Goal: Task Accomplishment & Management: Complete application form

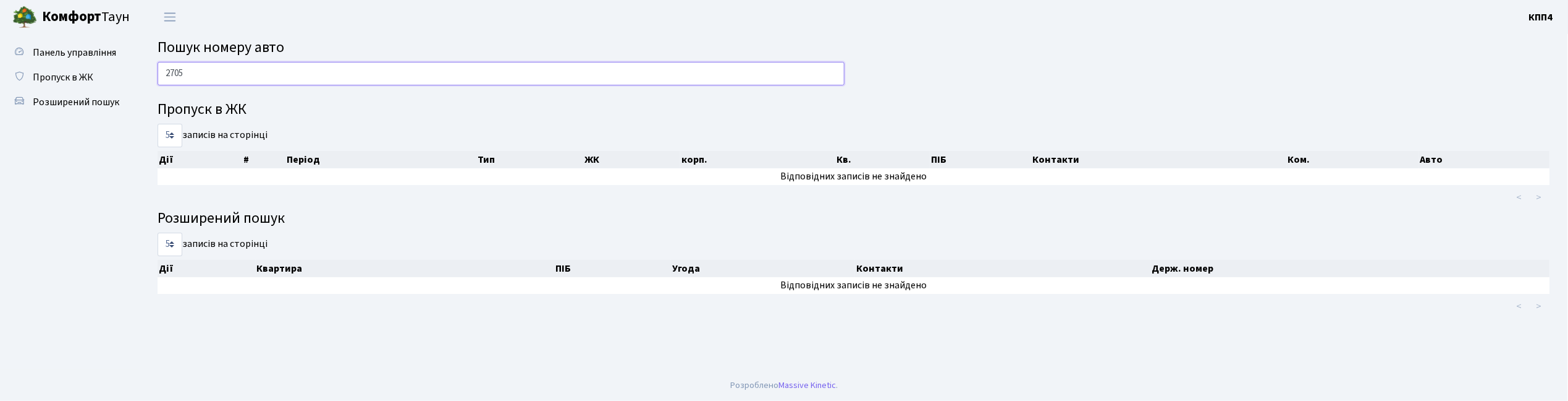
click at [235, 68] on input "2705" at bounding box center [500, 74] width 687 height 24
type input "2"
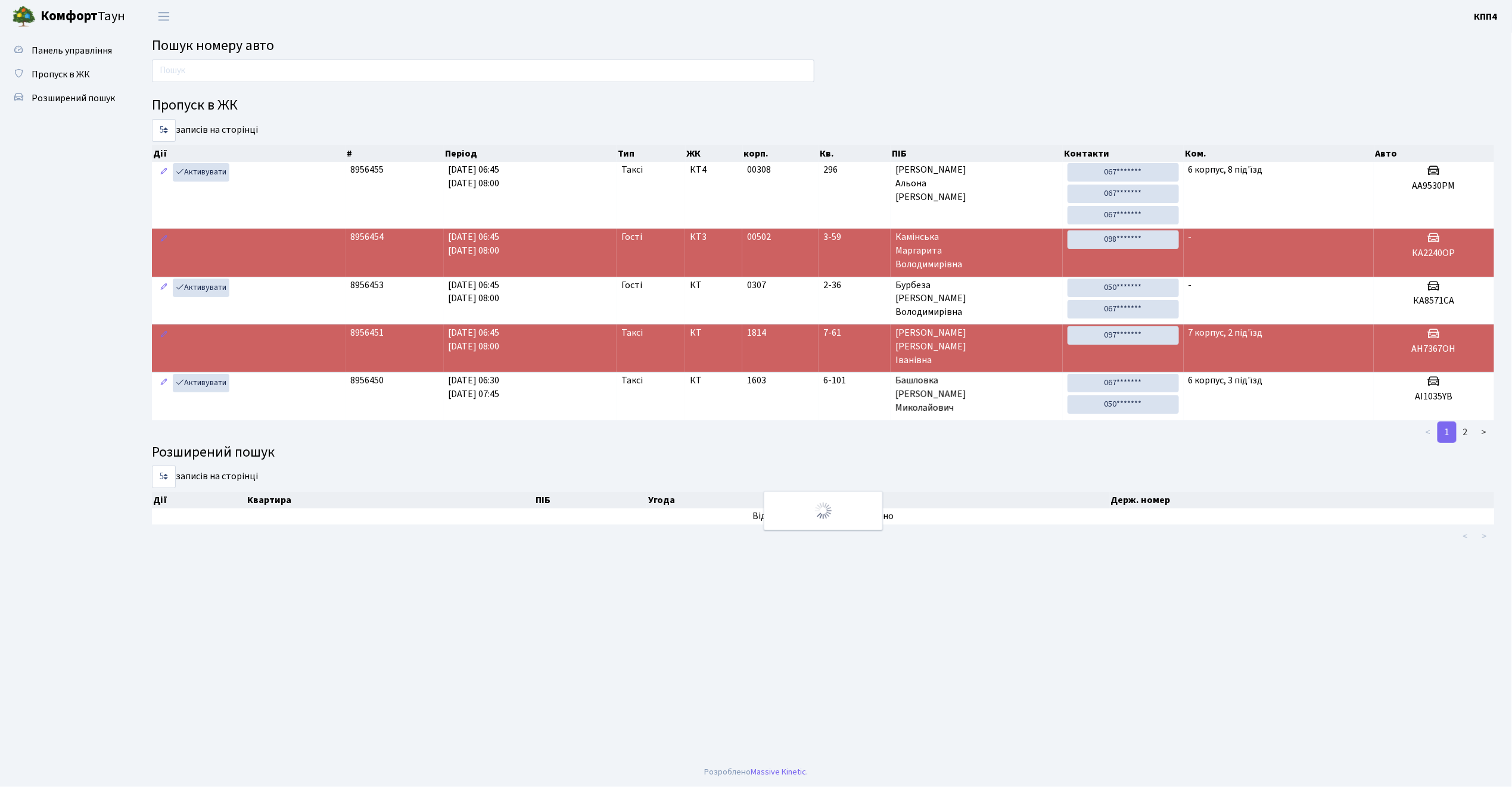
click at [50, 218] on ul "Панель управління Пропуск в ЖК Розширений пошук" at bounding box center [65, 395] width 119 height 713
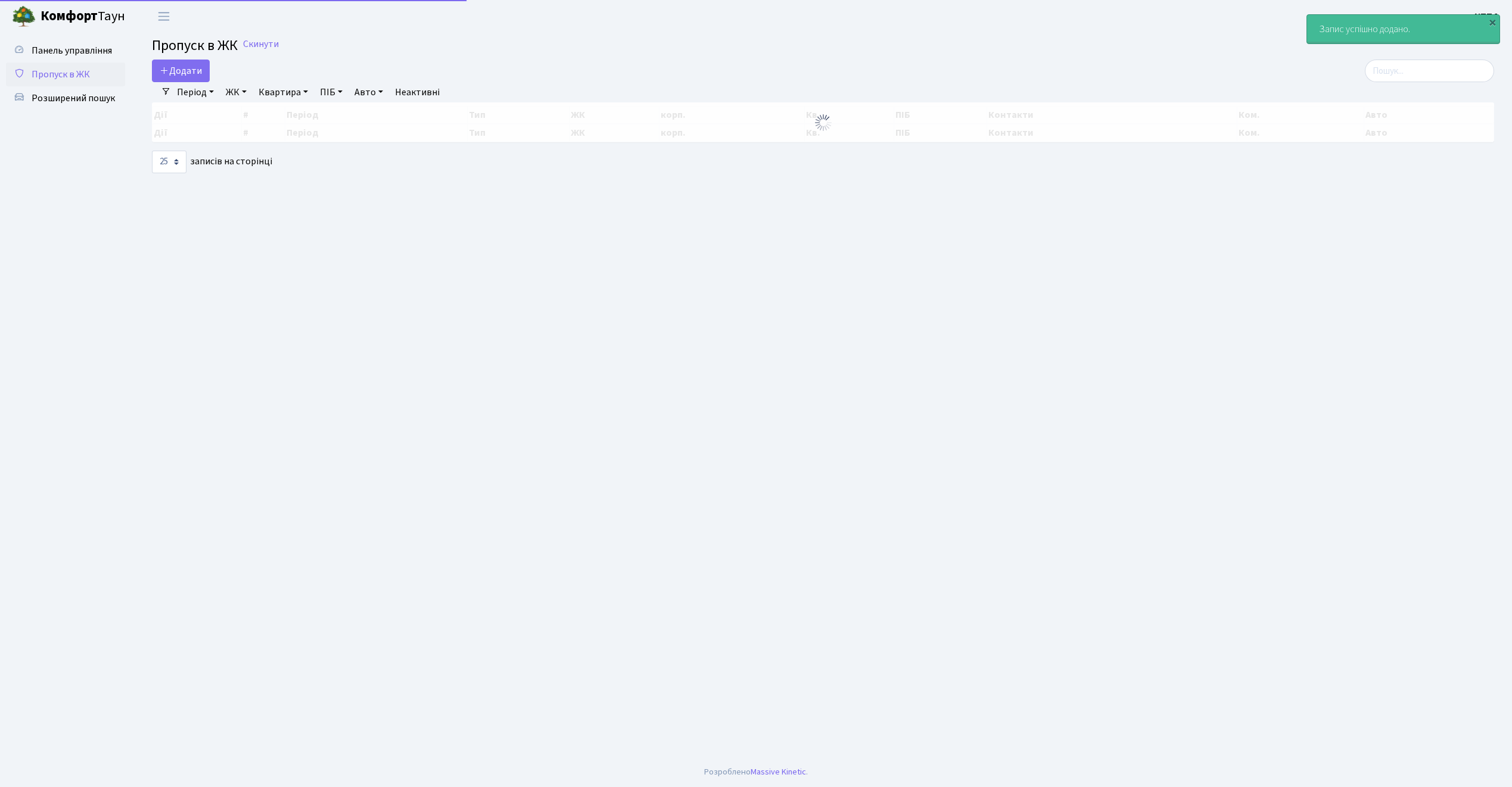
select select "25"
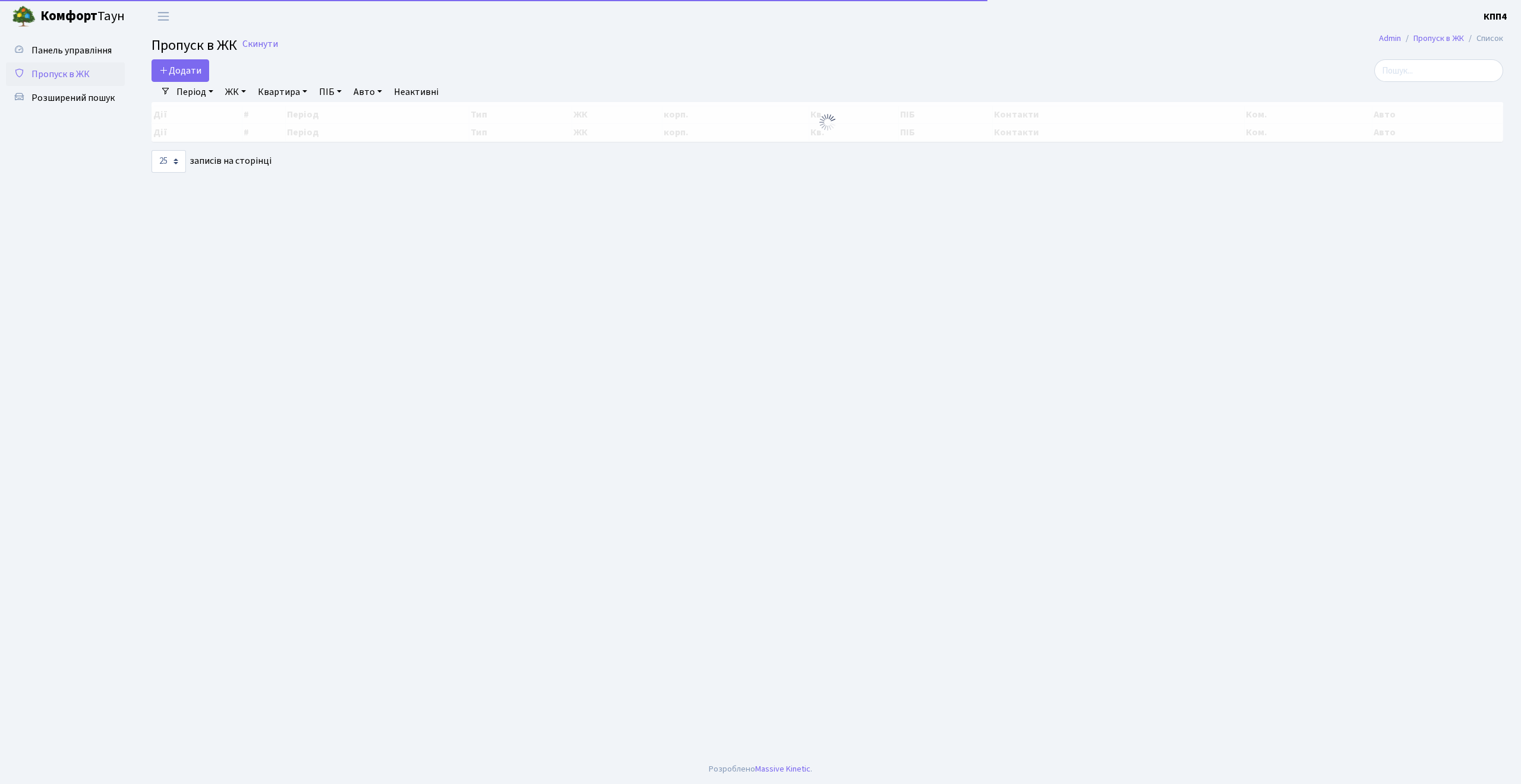
select select "25"
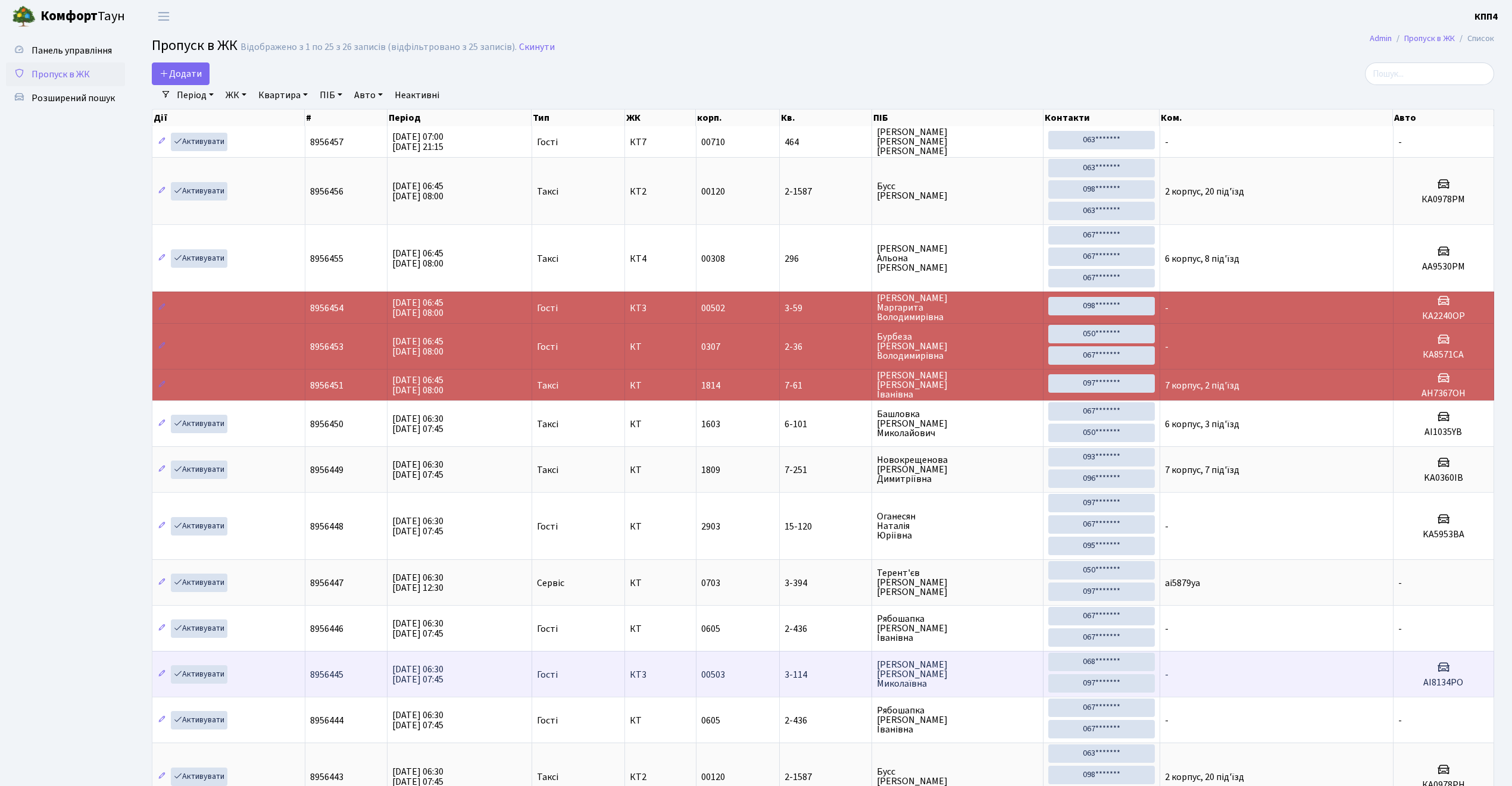
drag, startPoint x: 777, startPoint y: 761, endPoint x: 775, endPoint y: 700, distance: 61.0
click at [775, 700] on tbody "Активувати 8956457 07.09.2025 07:00 07.09.2025 21:15 Гості КТ7 00710 464 Ануфрі…" at bounding box center [823, 699] width 1342 height 1145
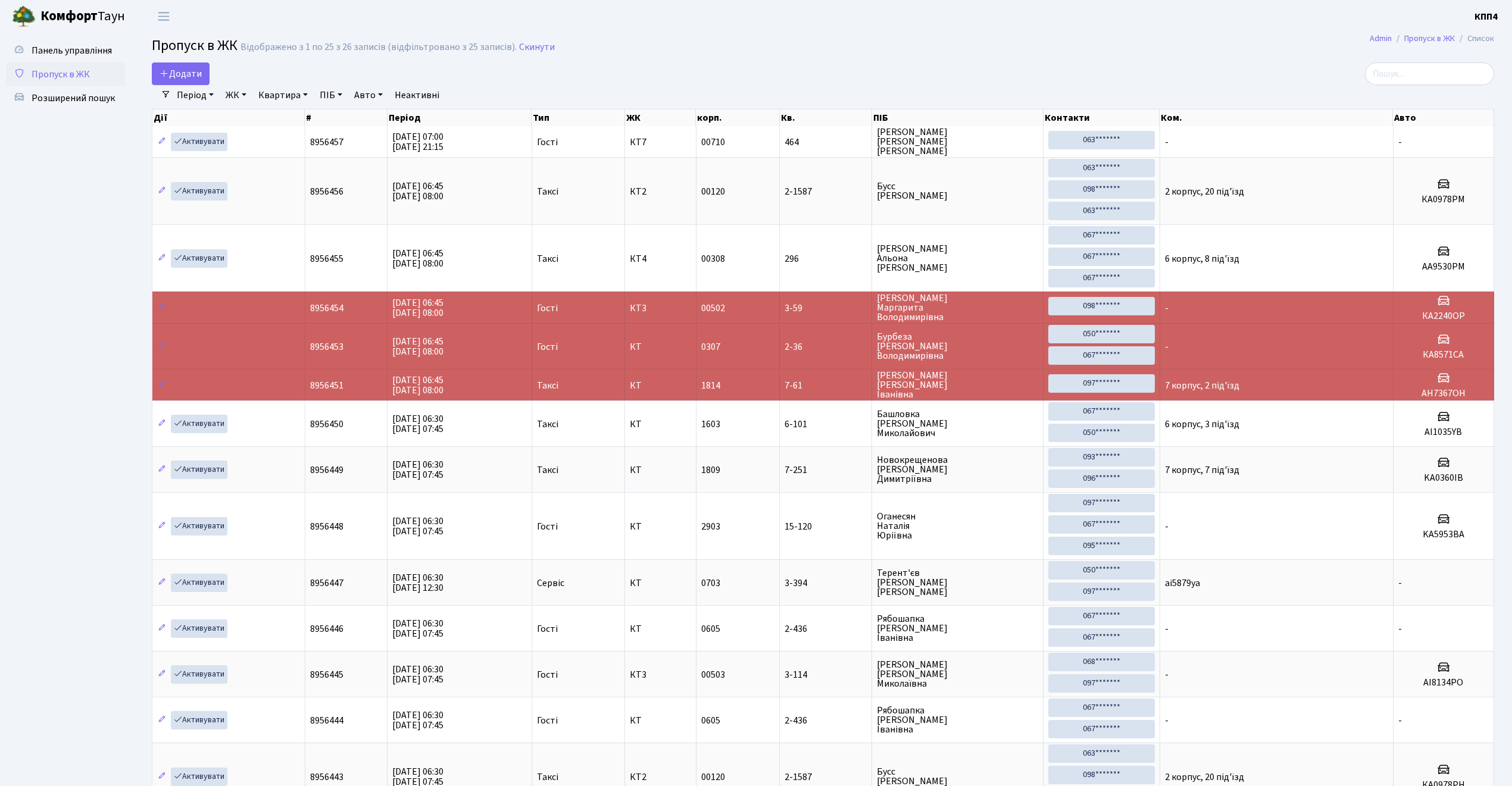
click at [91, 386] on ul "Панель управління Пропуск в ЖК Розширений пошук" at bounding box center [65, 678] width 119 height 1278
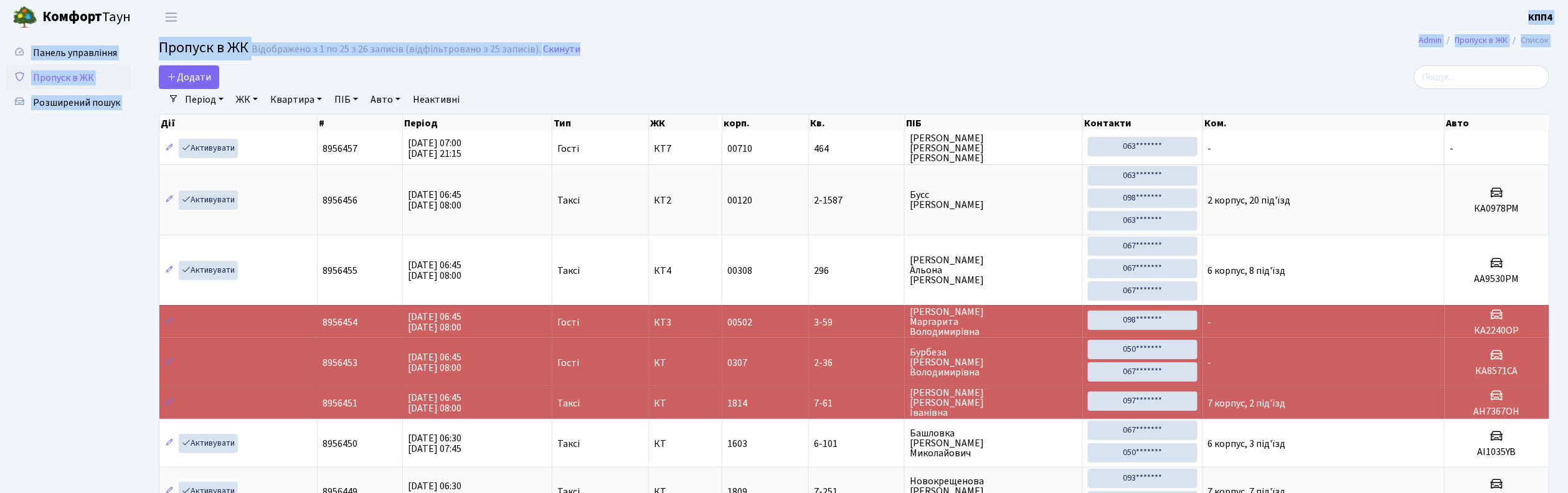
drag, startPoint x: 857, startPoint y: 54, endPoint x: 892, endPoint y: -47, distance: 106.9
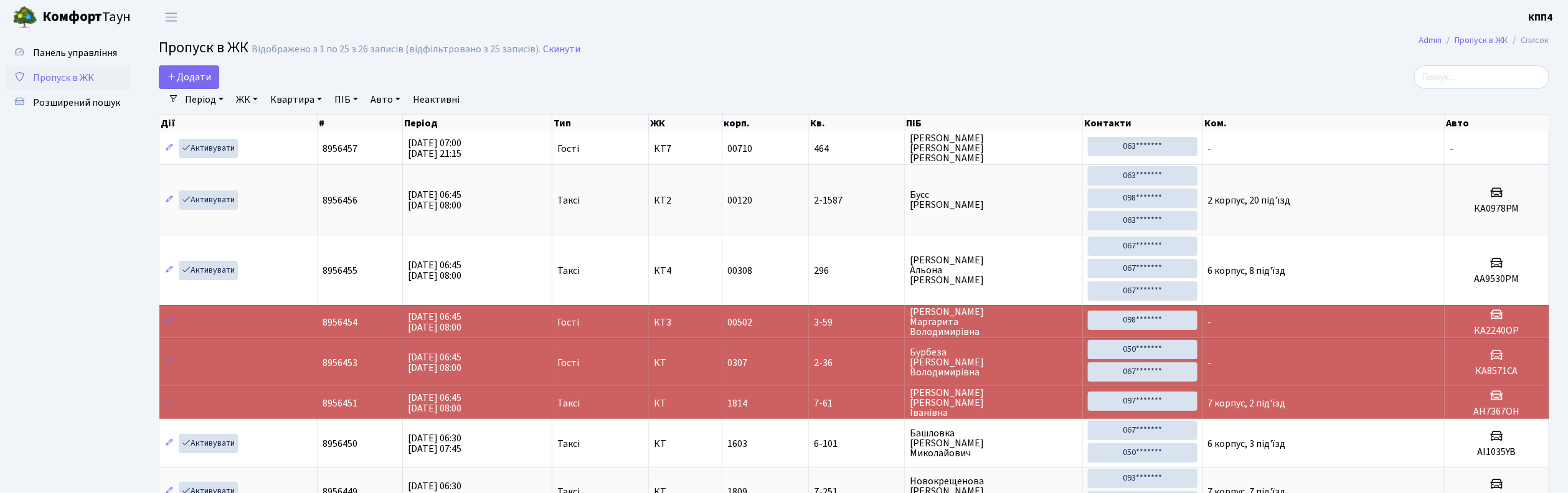
drag, startPoint x: 639, startPoint y: 50, endPoint x: 667, endPoint y: -21, distance: 76.3
drag, startPoint x: 667, startPoint y: -21, endPoint x: 669, endPoint y: -60, distance: 39.1
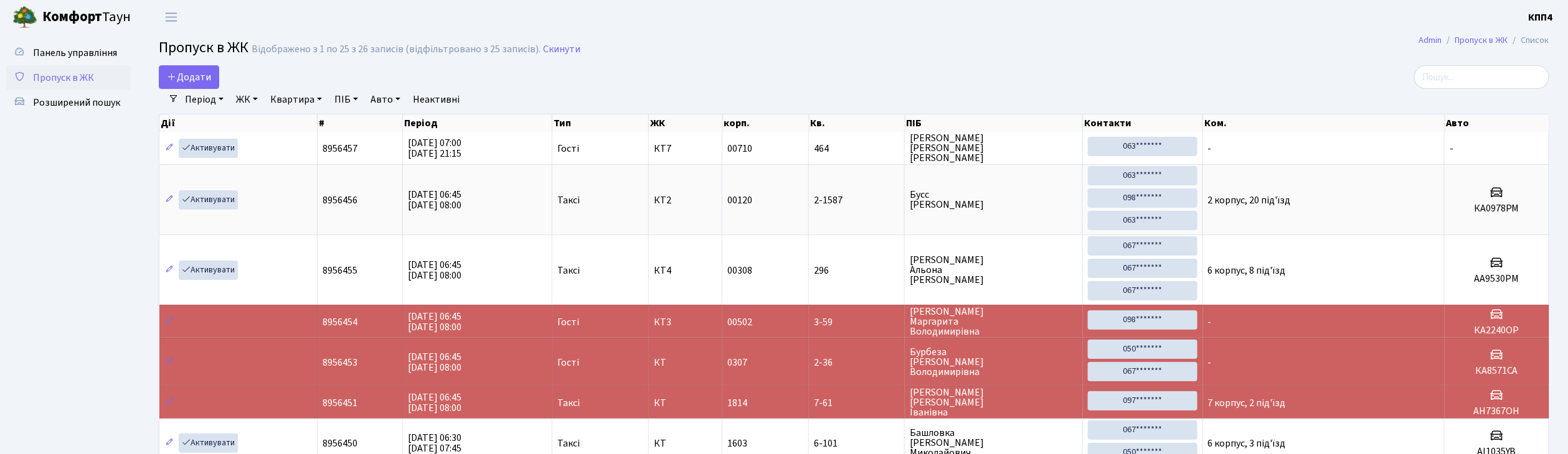
click at [95, 57] on span "Панель управління" at bounding box center [75, 53] width 84 height 14
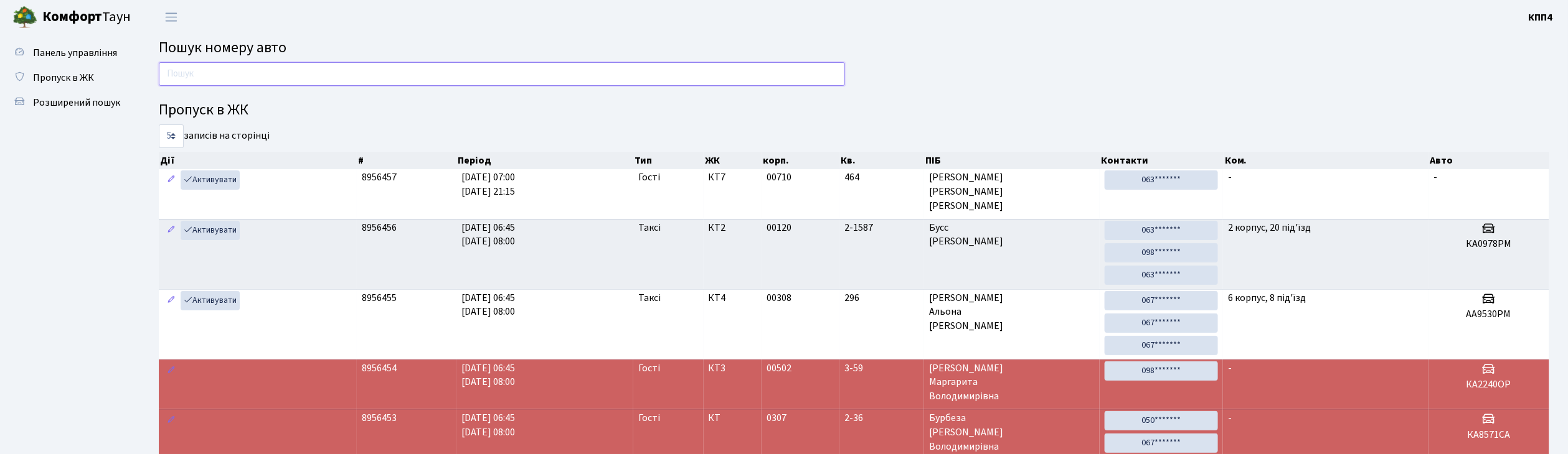
click at [161, 78] on input "text" at bounding box center [501, 74] width 686 height 24
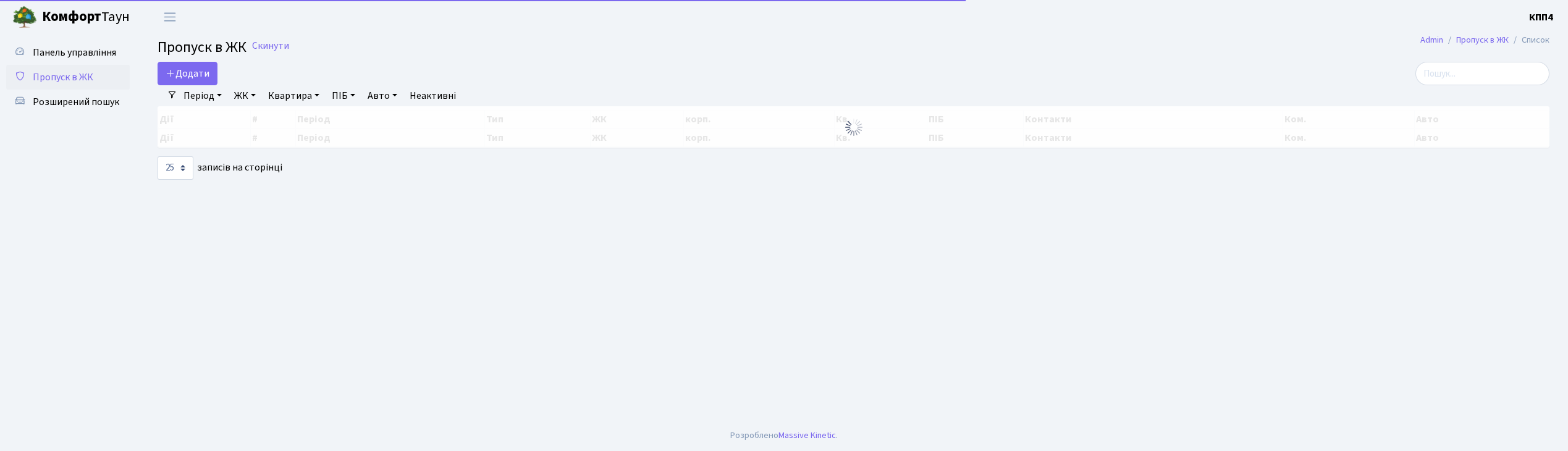
select select "25"
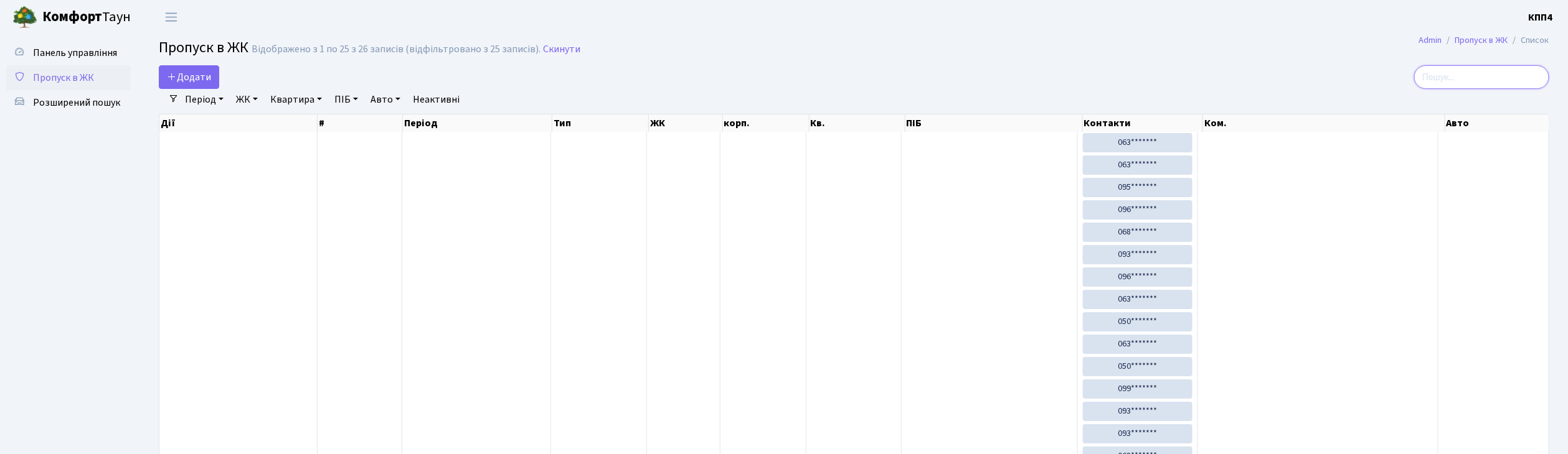
click at [1459, 80] on input "search" at bounding box center [1482, 78] width 135 height 24
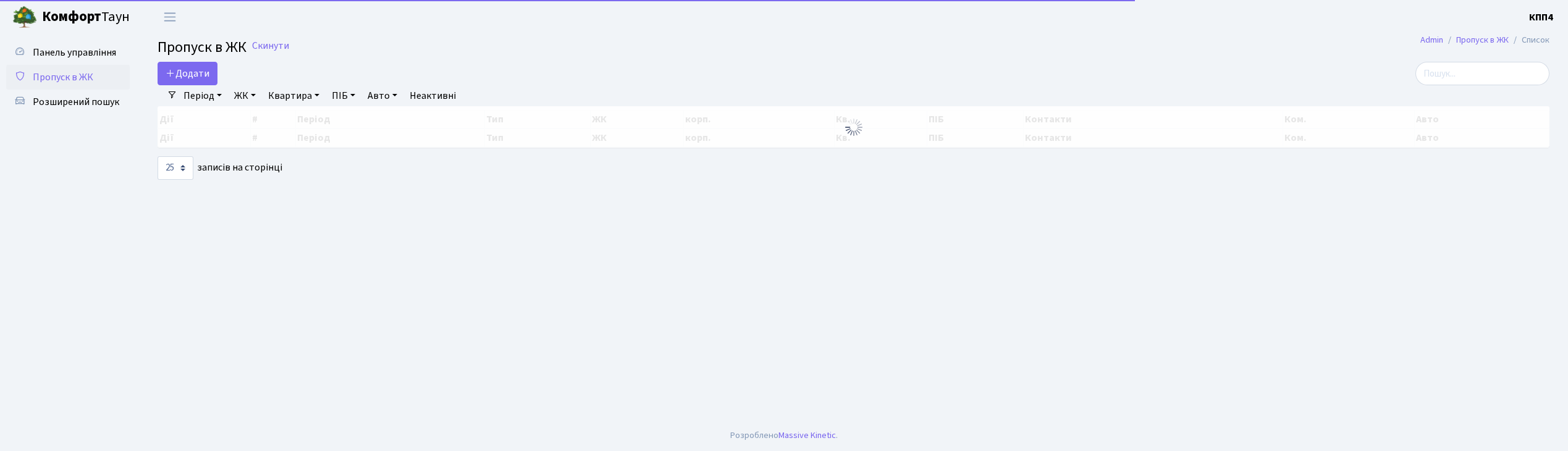
select select "25"
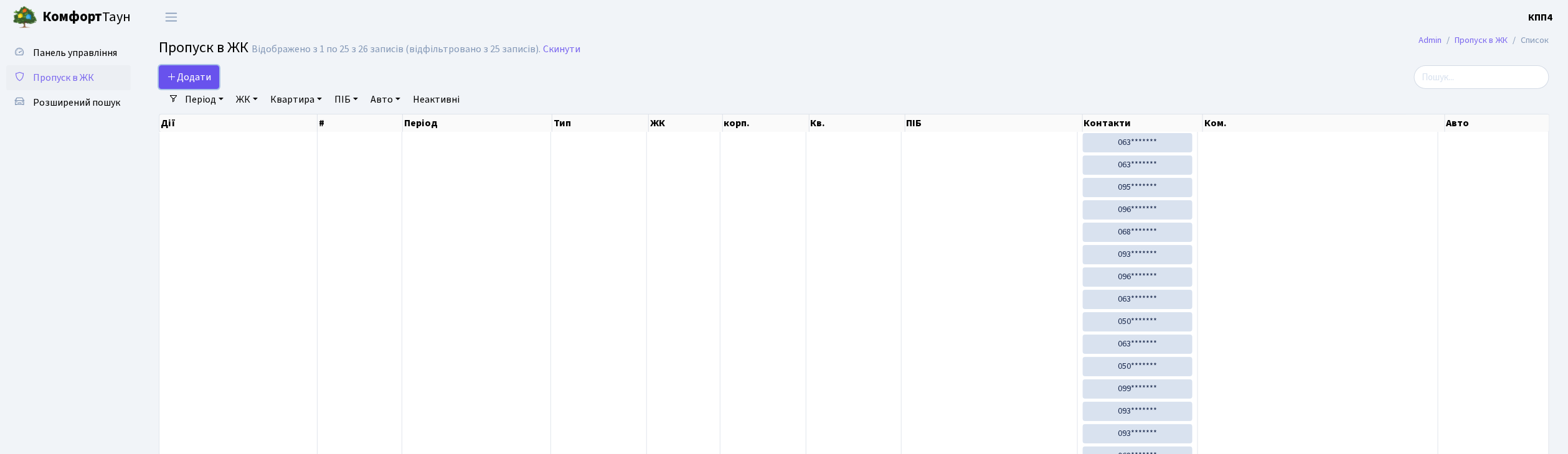
click at [207, 80] on span "Додати" at bounding box center [189, 78] width 44 height 14
